Goal: Task Accomplishment & Management: Use online tool/utility

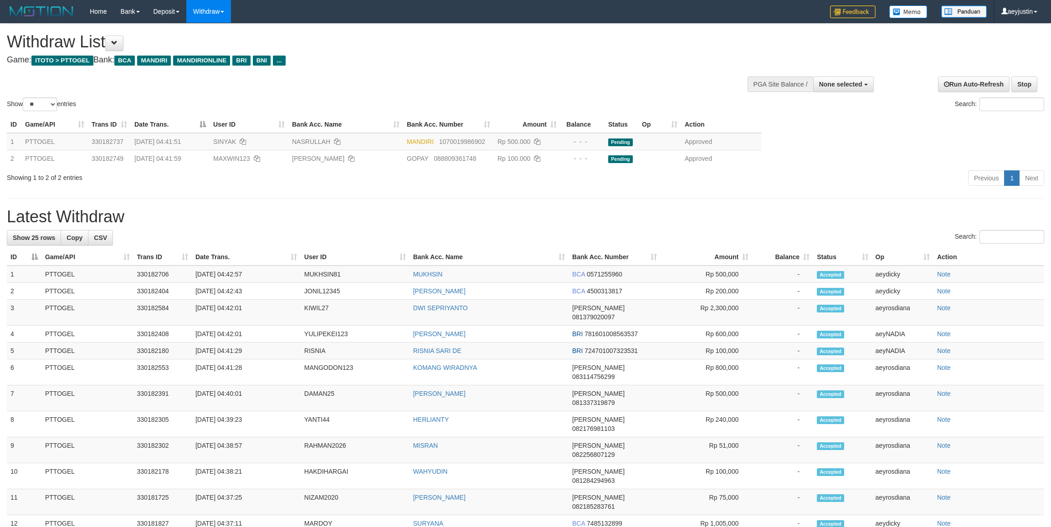
select select
select select "**"
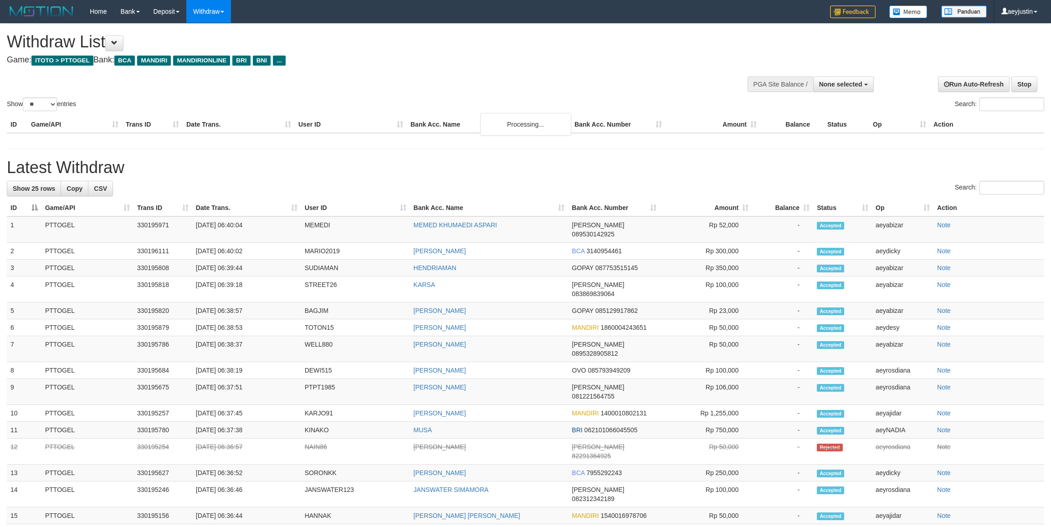
select select
select select "**"
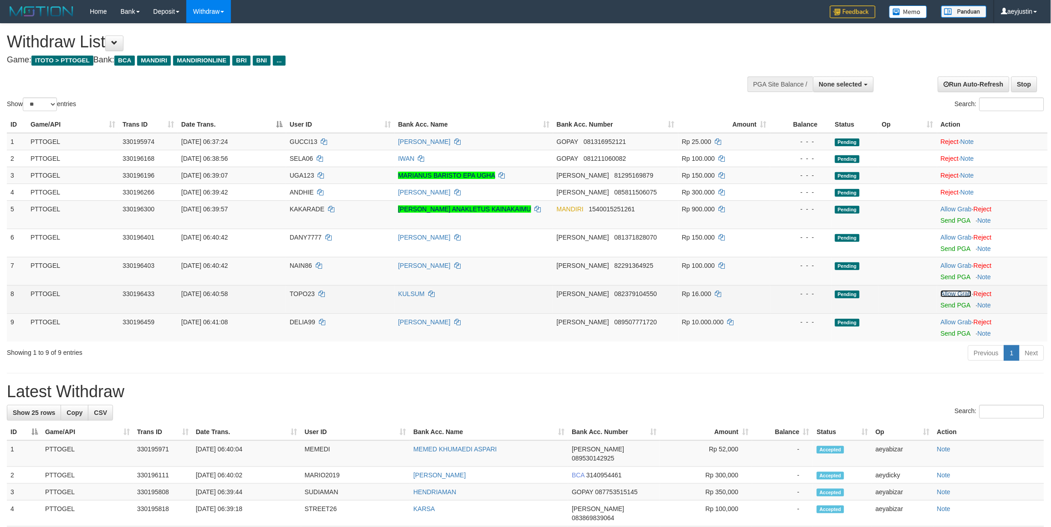
click at [949, 294] on link "Allow Grab" at bounding box center [956, 293] width 31 height 7
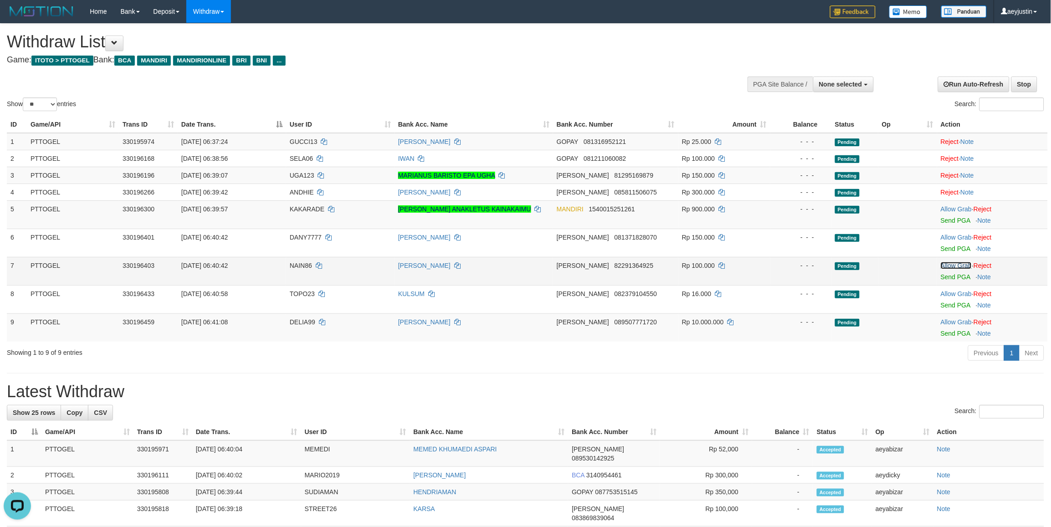
click at [950, 268] on link "Allow Grab" at bounding box center [956, 265] width 31 height 7
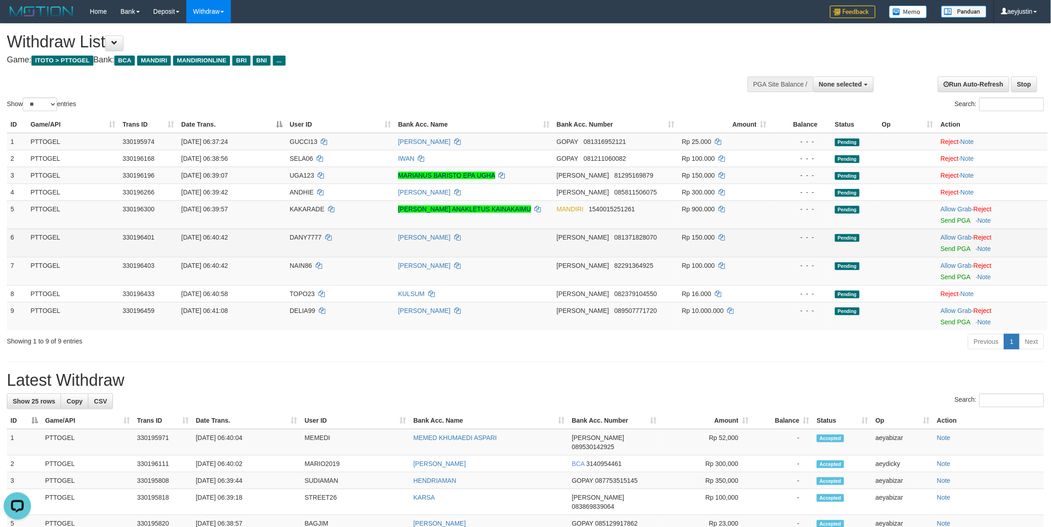
click at [951, 230] on td "Allow Grab · Reject Send PGA · Note" at bounding box center [992, 243] width 111 height 28
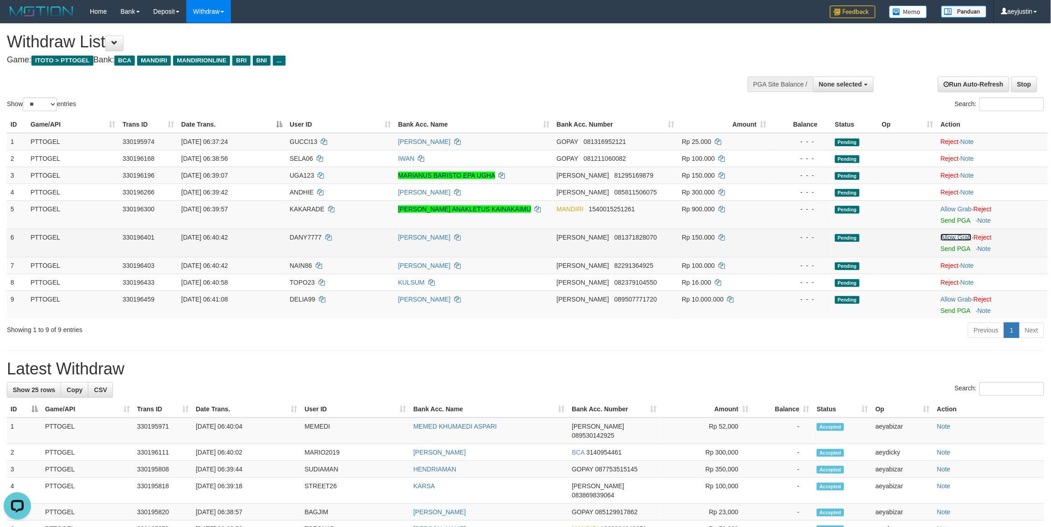
click at [954, 237] on link "Allow Grab" at bounding box center [956, 237] width 31 height 7
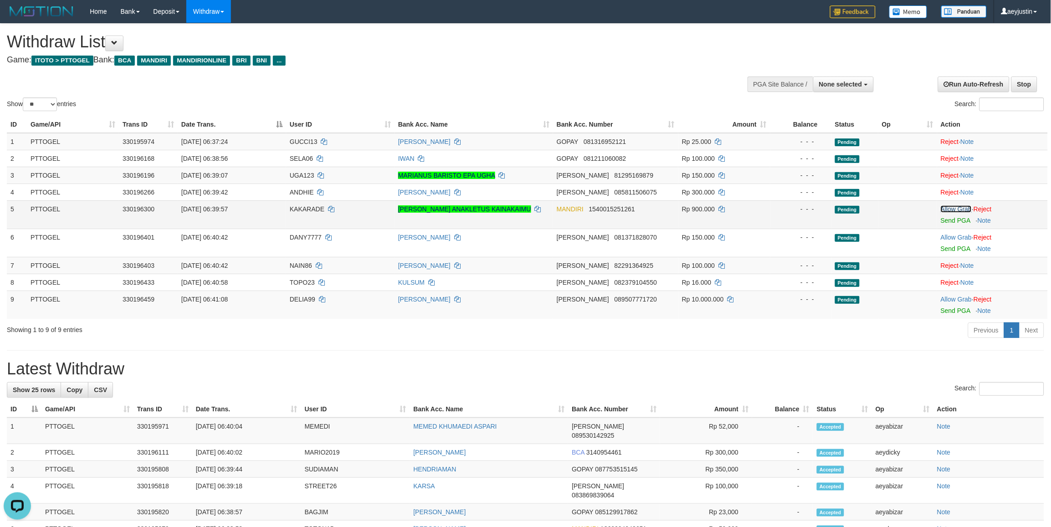
click at [956, 209] on link "Allow Grab" at bounding box center [956, 208] width 31 height 7
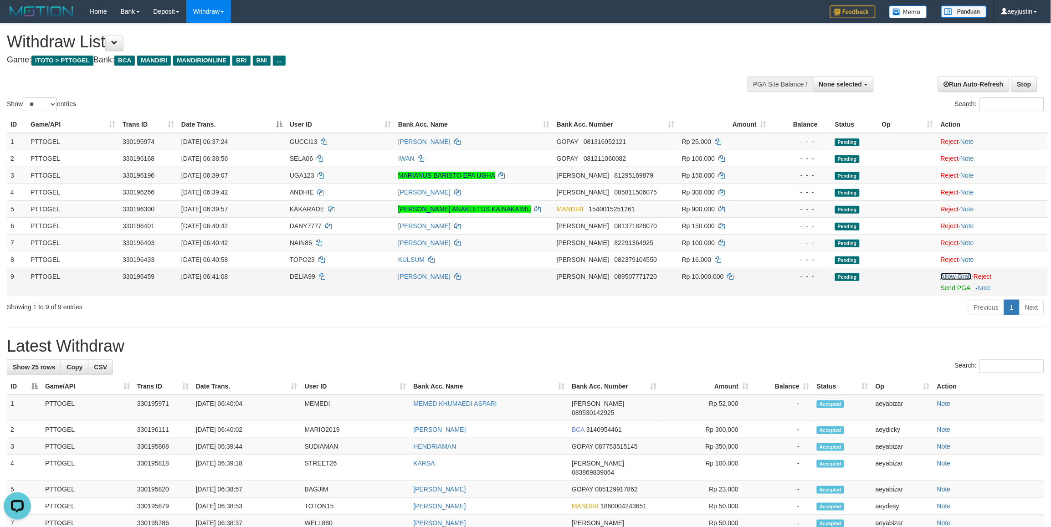
click at [961, 274] on link "Allow Grab" at bounding box center [956, 276] width 31 height 7
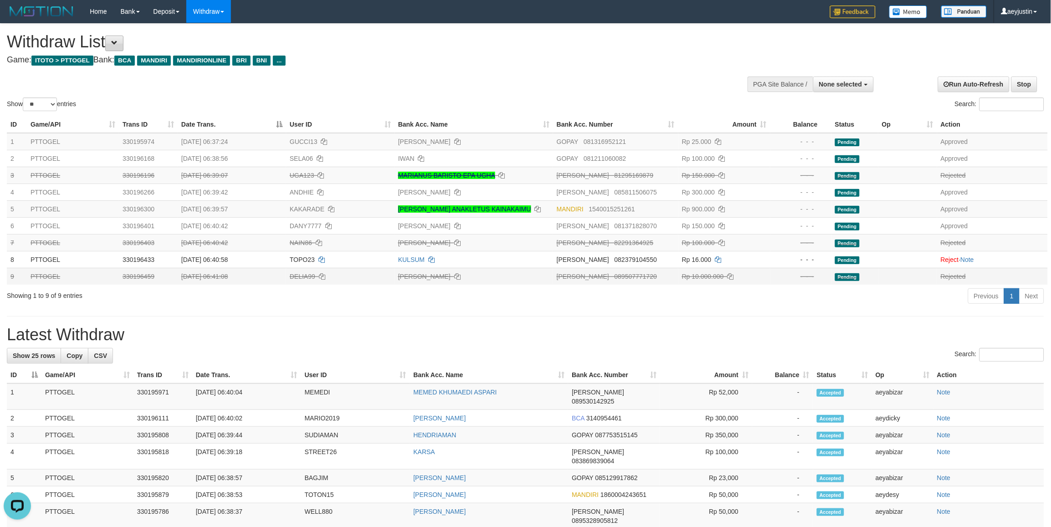
drag, startPoint x: 108, startPoint y: 37, endPoint x: 118, endPoint y: 43, distance: 11.0
click at [110, 37] on h1 "Withdraw List" at bounding box center [349, 42] width 685 height 18
click at [118, 43] on span at bounding box center [114, 43] width 6 height 6
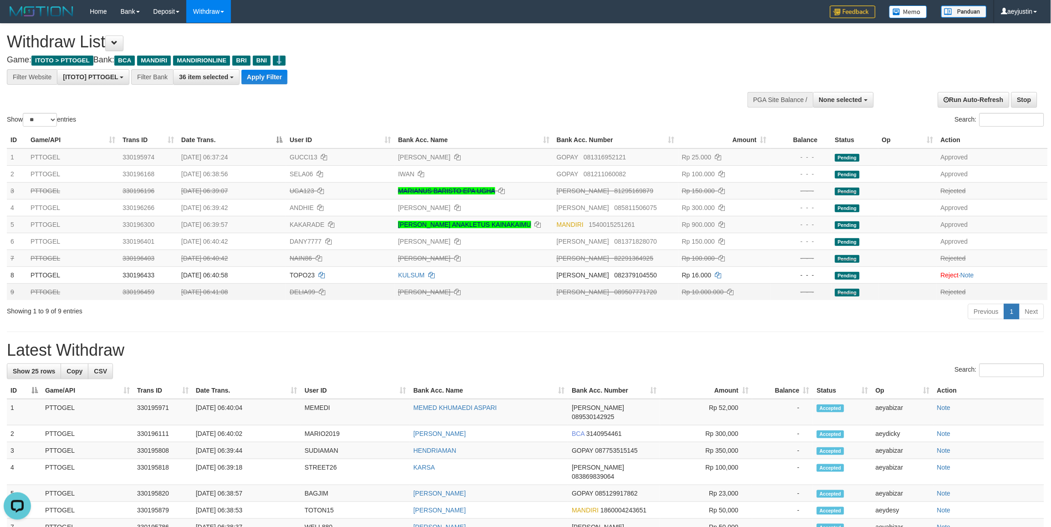
drag, startPoint x: 290, startPoint y: 55, endPoint x: 292, endPoint y: 65, distance: 10.4
click at [292, 62] on div "Withdraw List Game: ITOTO > PTTOGEL Bank: BCA MANDIRI MANDIRIONLINE BRI BNI ..." at bounding box center [349, 48] width 685 height 31
click at [284, 75] on button "Apply Filter" at bounding box center [264, 77] width 46 height 15
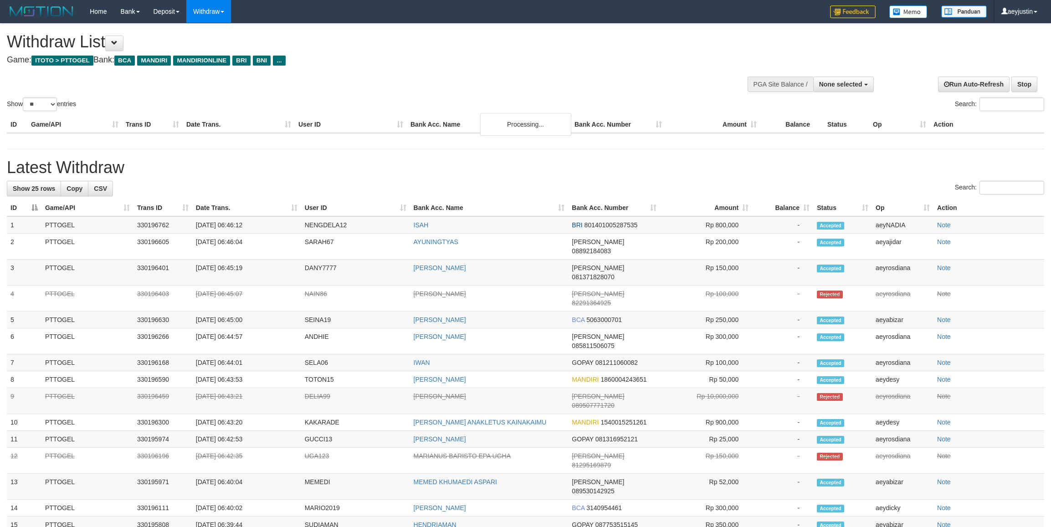
select select
select select "**"
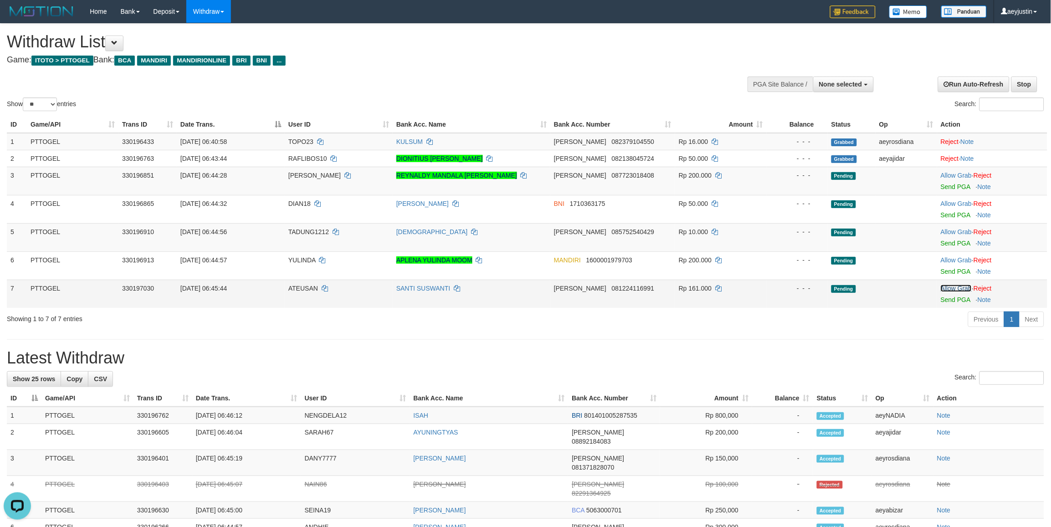
click at [954, 287] on link "Allow Grab" at bounding box center [956, 288] width 31 height 7
click at [957, 261] on link "Allow Grab" at bounding box center [956, 259] width 31 height 7
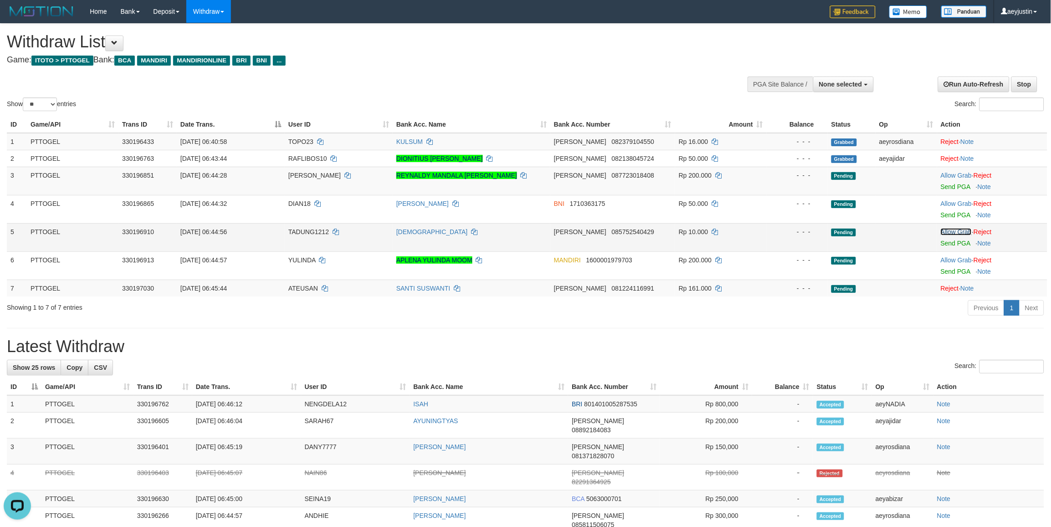
click at [957, 229] on link "Allow Grab" at bounding box center [956, 231] width 31 height 7
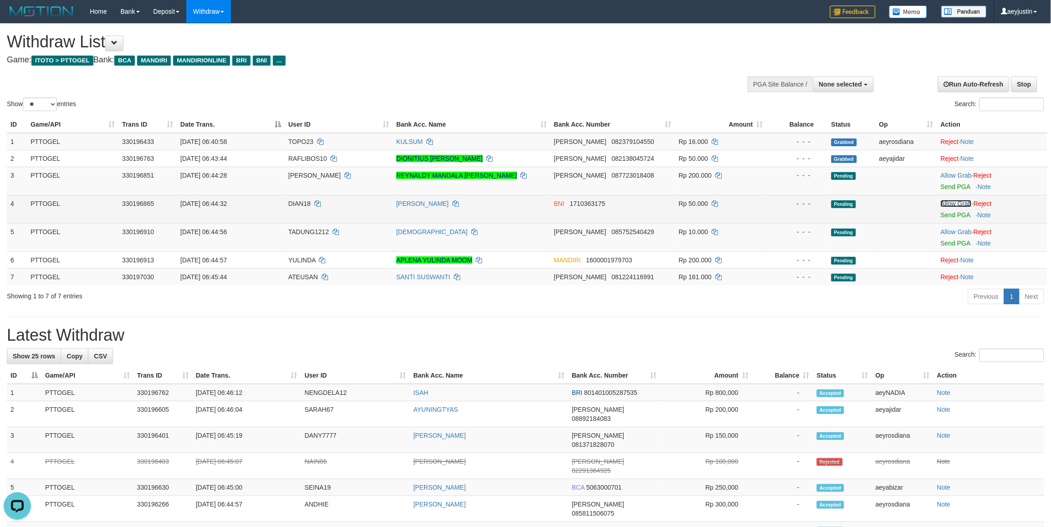
click at [960, 201] on link "Allow Grab" at bounding box center [956, 203] width 31 height 7
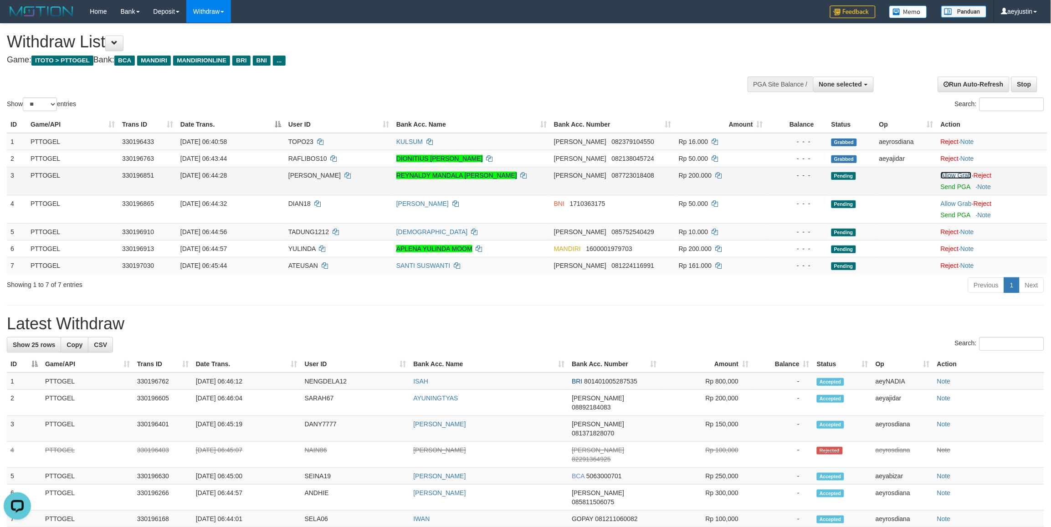
click at [960, 173] on link "Allow Grab" at bounding box center [956, 175] width 31 height 7
